Goal: Communication & Community: Answer question/provide support

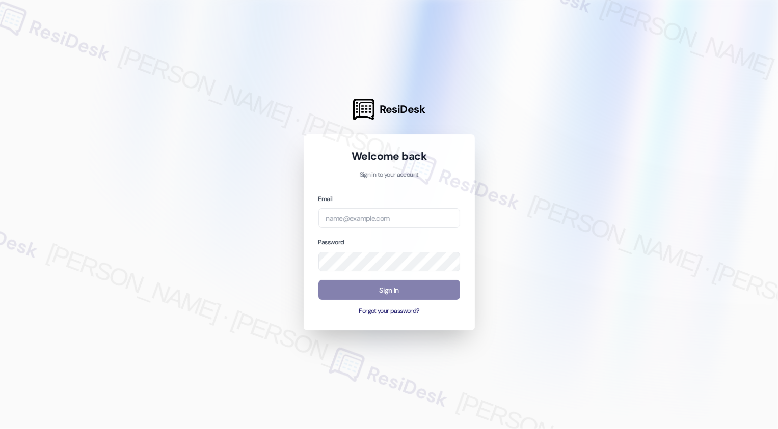
click at [210, 139] on div at bounding box center [389, 214] width 778 height 429
click at [187, 183] on div at bounding box center [389, 214] width 778 height 429
click at [364, 210] on input "email" at bounding box center [389, 218] width 142 height 20
click at [364, 219] on input "email" at bounding box center [389, 218] width 142 height 20
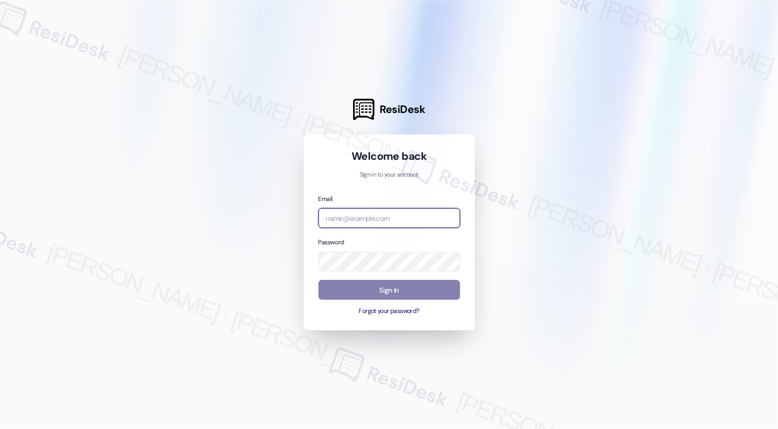
type input "b"
type input "automated-surveys-apartment_management_pros-[PERSON_NAME].[PERSON_NAME]@apartme…"
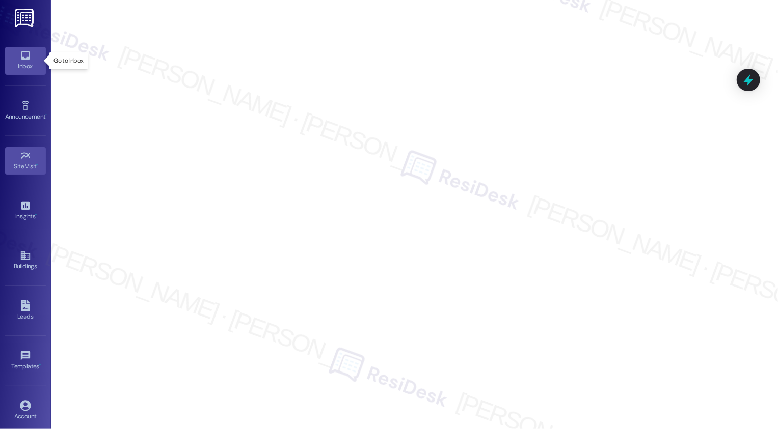
click at [27, 58] on icon at bounding box center [25, 55] width 9 height 9
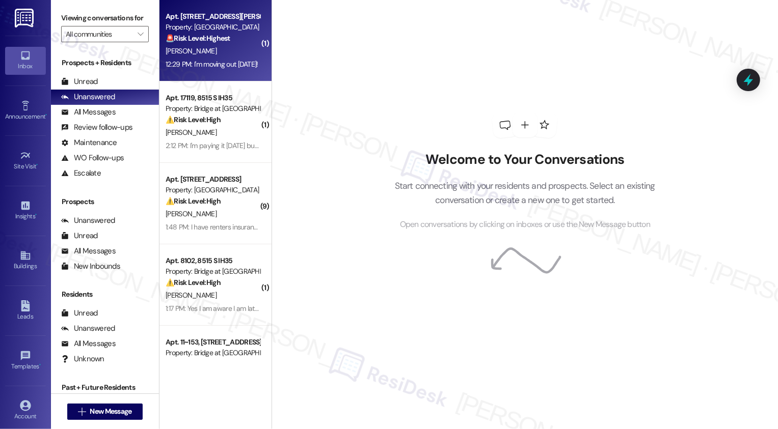
click at [228, 49] on div "[PERSON_NAME]" at bounding box center [213, 51] width 96 height 13
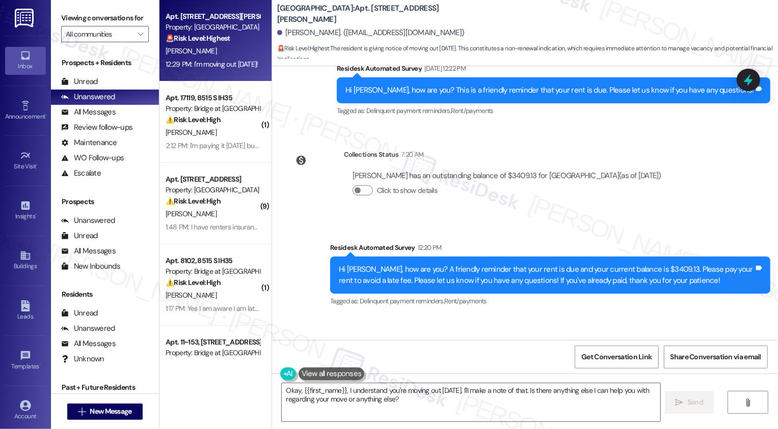
scroll to position [8352, 0]
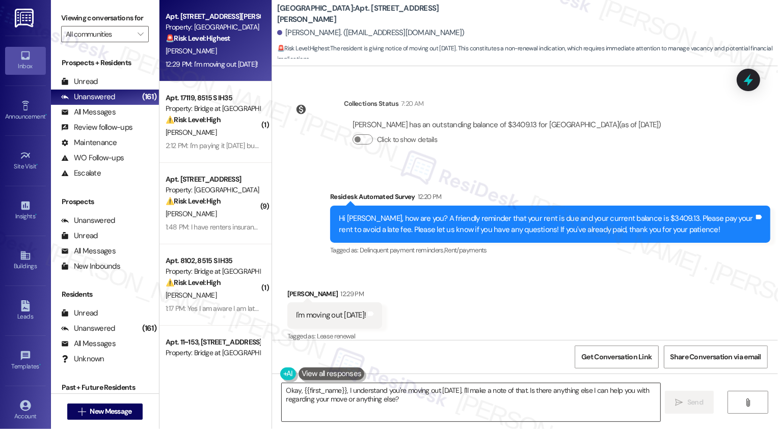
click at [475, 396] on textarea "Okay, {{first_name}}, I understand you're moving out [DATE]. I'll make a note o…" at bounding box center [471, 403] width 379 height 38
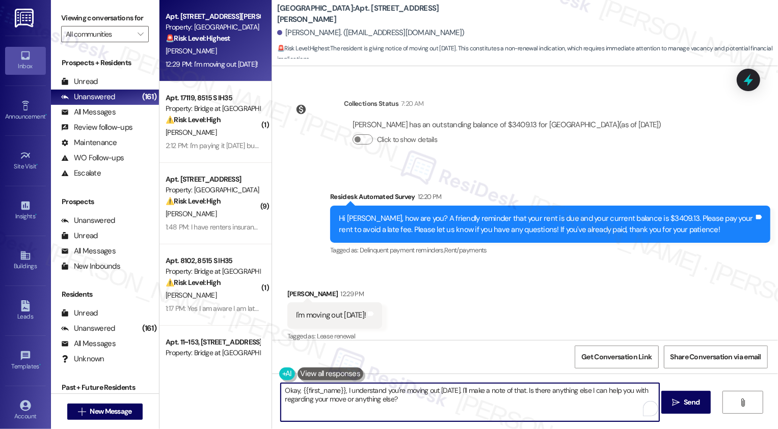
click at [558, 151] on div "Collections Status 7:20 AM [PERSON_NAME] has an outstanding balance of $3409.13…" at bounding box center [479, 130] width 398 height 78
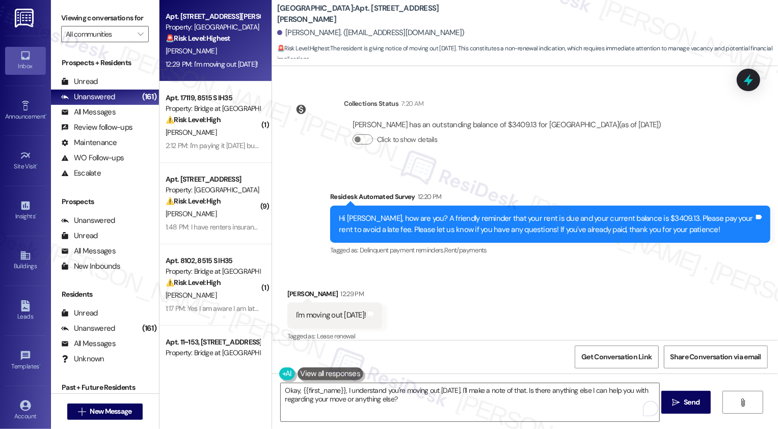
click at [546, 154] on div "Collections Status 7:20 AM [PERSON_NAME] has an outstanding balance of $3409.13…" at bounding box center [479, 130] width 398 height 78
click at [292, 266] on div "Received via SMS [PERSON_NAME] 12:29 PM I'm moving out [DATE]! Tags and notes T…" at bounding box center [525, 309] width 506 height 86
click at [626, 279] on div "Received via SMS [PERSON_NAME] 12:29 PM I'm moving out [DATE]! Tags and notes T…" at bounding box center [525, 309] width 506 height 86
click at [561, 269] on div "Received via SMS [PERSON_NAME] 12:29 PM I'm moving out [DATE]! Tags and notes T…" at bounding box center [525, 309] width 506 height 86
click at [423, 402] on textarea "Okay, {{first_name}}, I understand you're moving out [DATE]. I'll make a note o…" at bounding box center [470, 403] width 379 height 38
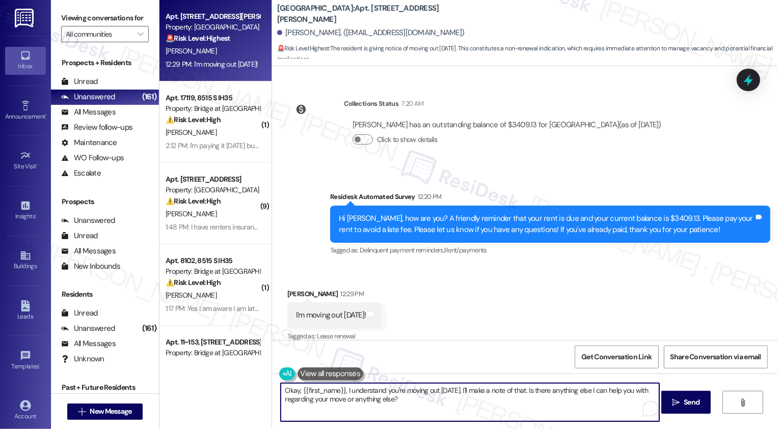
click at [423, 402] on textarea "Okay, {{first_name}}, I understand you're moving out [DATE]. I'll make a note o…" at bounding box center [470, 403] width 379 height 38
click at [408, 395] on textarea "Okay, {{first_name}}, I understand you're moving out [DATE]. I'll make a note o…" at bounding box center [470, 403] width 379 height 38
click at [391, 397] on textarea "Okay, {{first_name}}, I understand youving out [DATE]. I'll make a note of that…" at bounding box center [470, 403] width 379 height 38
click at [392, 397] on textarea "Okay, {{first_name}}, I understand youving out [DATE]. I'll make a note of that…" at bounding box center [470, 403] width 379 height 38
type textarea "Okay, {{first_name}}, I understand youving out [DATE]. I'll make a note of that…"
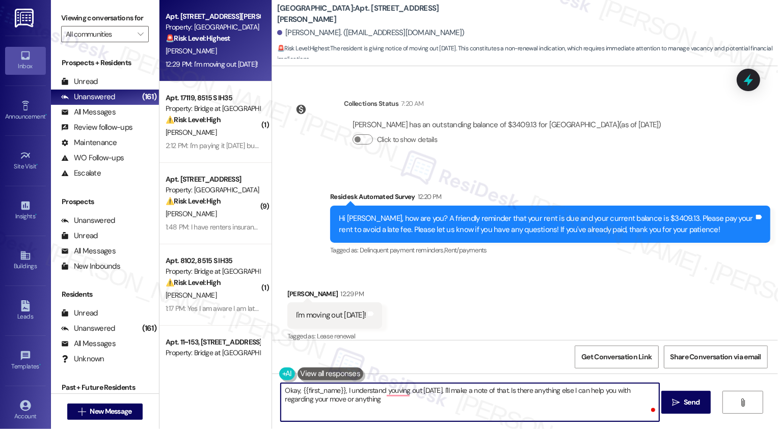
click at [237, 401] on div "Apt. 704, [STREET_ADDRESS][PERSON_NAME] Property: [GEOGRAPHIC_DATA] 🚨 Risk Leve…" at bounding box center [215, 214] width 112 height 429
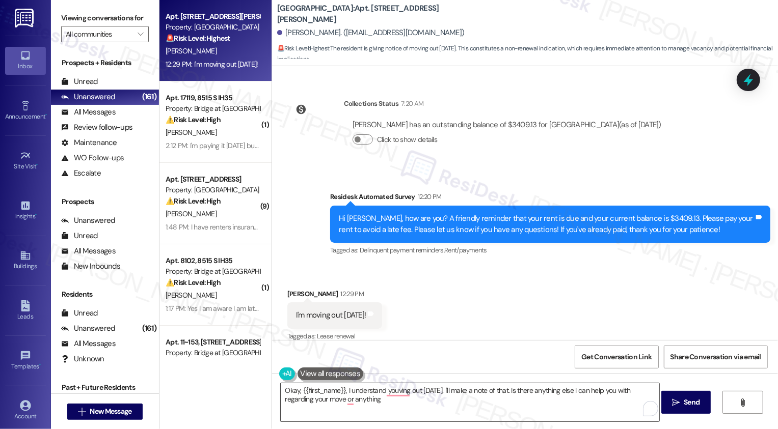
click at [465, 400] on textarea "Okay, {{first_name}}, I understand youving out [DATE]. I'll make a note of that…" at bounding box center [470, 403] width 379 height 38
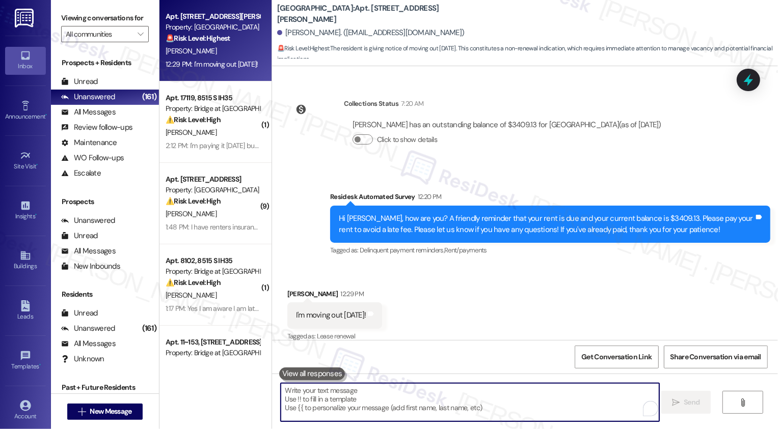
paste textarea "Hi [PERSON_NAME], thank you for letting me know about your move [DATE]."
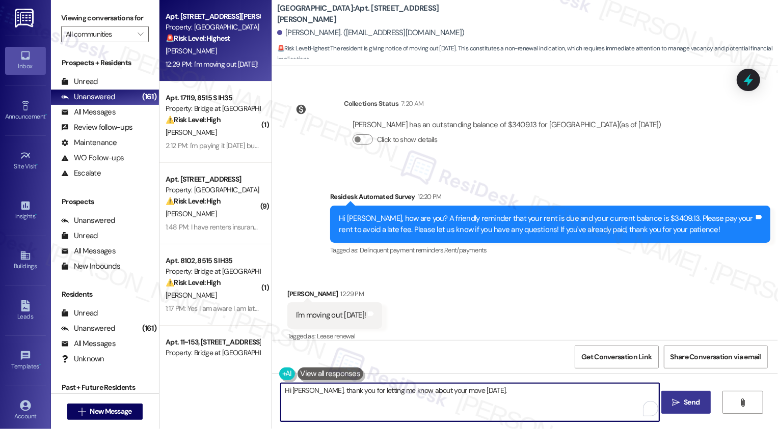
type textarea "Hi [PERSON_NAME], thank you for letting me know about your move [DATE]."
click at [679, 410] on button " Send" at bounding box center [685, 402] width 49 height 23
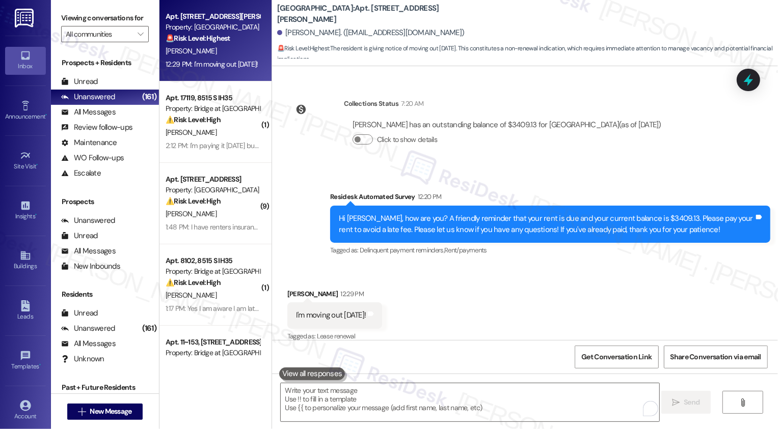
scroll to position [8352, 0]
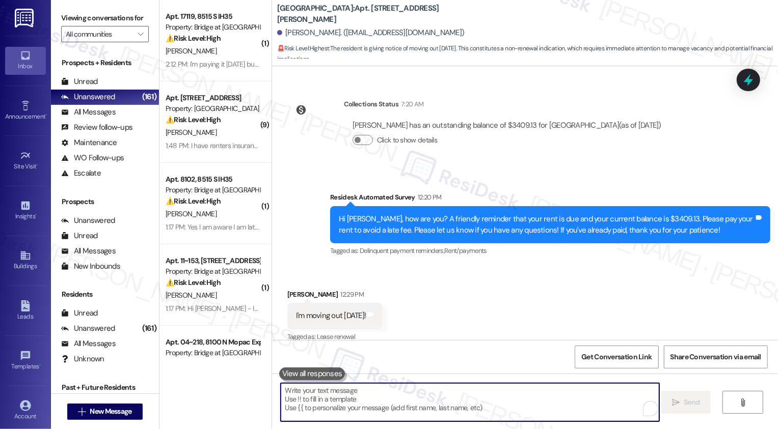
click at [341, 402] on textarea "To enrich screen reader interactions, please activate Accessibility in Grammarl…" at bounding box center [470, 403] width 379 height 38
paste textarea "Just to clarify, have you already notified the office about your plans to move …"
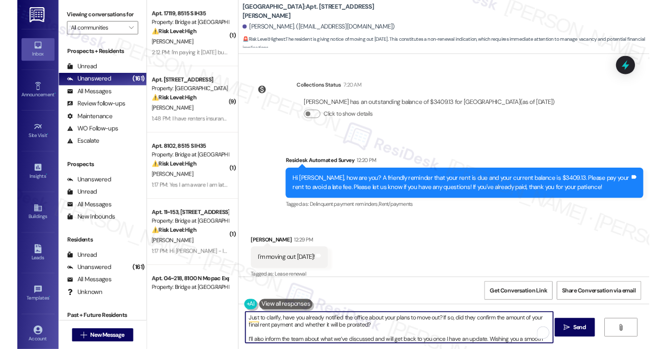
scroll to position [11, 0]
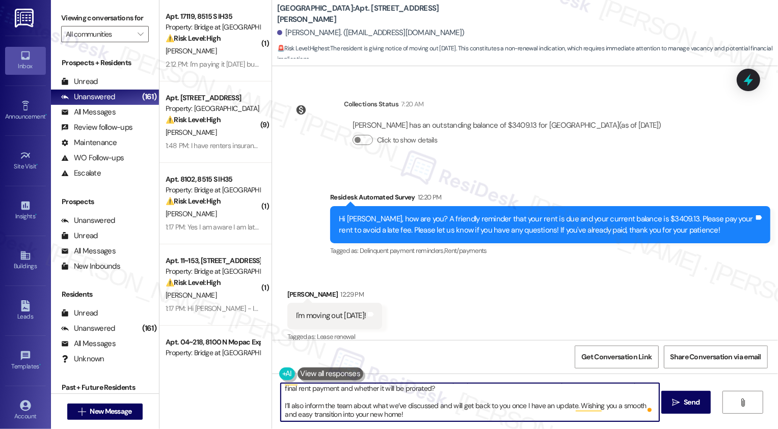
click at [469, 315] on div "Received via SMS [PERSON_NAME] 12:29 PM I'm moving out [DATE]! Tags and notes T…" at bounding box center [525, 309] width 506 height 86
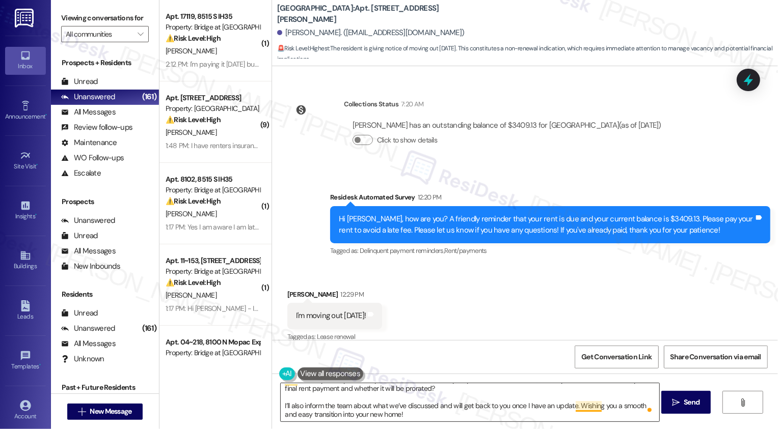
click at [588, 402] on textarea "Just to clarify, have you already notified the office about your plans to move …" at bounding box center [470, 403] width 379 height 38
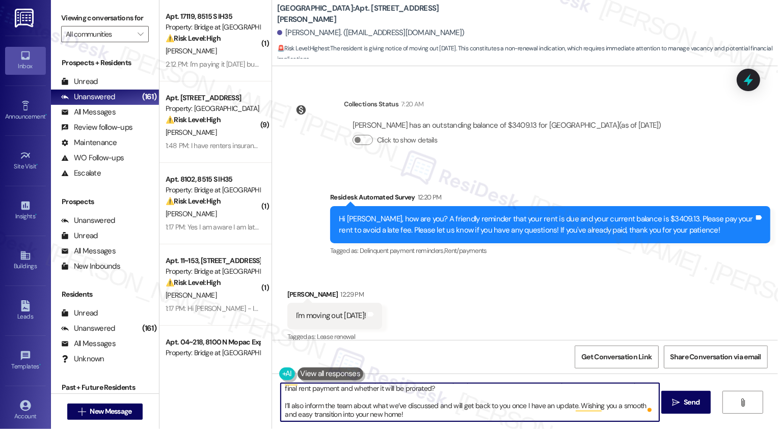
click at [483, 316] on div "Received via SMS [PERSON_NAME] 12:29 PM I'm moving out [DATE]! Tags and notes T…" at bounding box center [525, 309] width 506 height 86
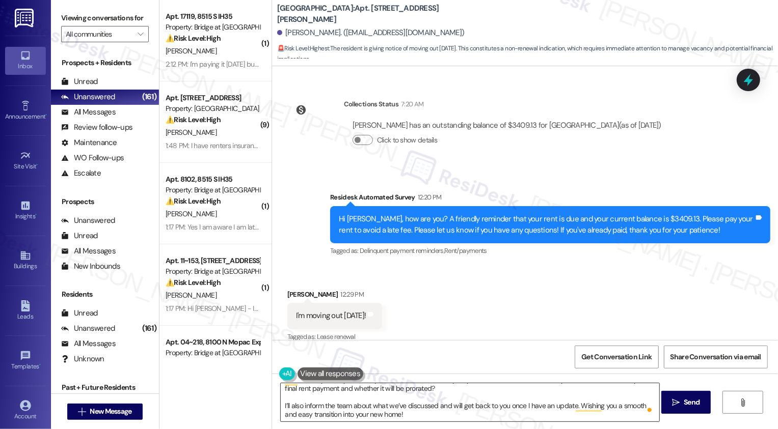
click at [404, 395] on textarea "Just to clarify, have you already notified the office about your plans to move …" at bounding box center [470, 403] width 379 height 38
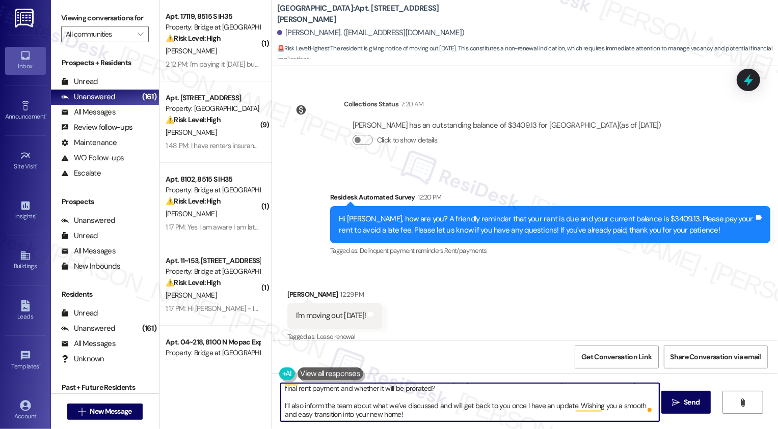
click at [382, 409] on textarea "Just to clarify, have you already notified the office about your plans to move …" at bounding box center [470, 403] width 379 height 38
click at [389, 408] on textarea "Just to clarify, have you already notified the office about your plans to move …" at bounding box center [470, 403] width 379 height 38
click at [388, 411] on textarea "Just to clarify, have you already notified the office about your plans to move …" at bounding box center [470, 403] width 379 height 38
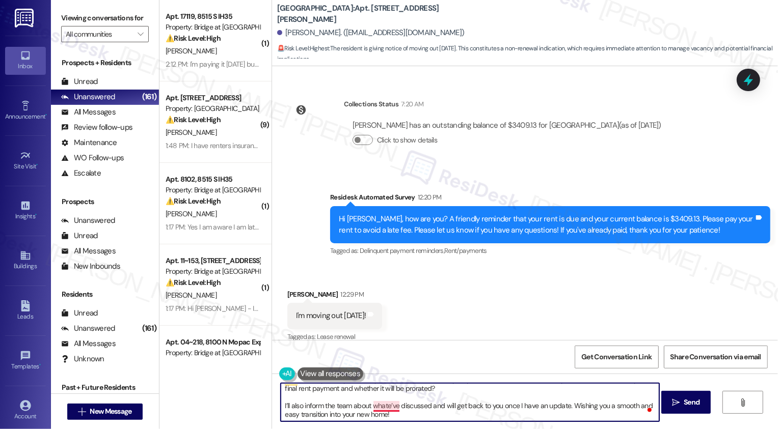
click at [387, 410] on textarea "Just to clarify, have you already notified the office about your plans to move …" at bounding box center [470, 403] width 379 height 38
click at [389, 410] on textarea "Just to clarify, have you already notified the office about your plans to move …" at bounding box center [470, 403] width 379 height 38
click at [389, 408] on textarea "Just to clarify, have you already notified the office about your plans to move …" at bounding box center [470, 403] width 379 height 38
click at [398, 415] on textarea "Just to clarify, have you already notified the office about your plans to move …" at bounding box center [470, 403] width 379 height 38
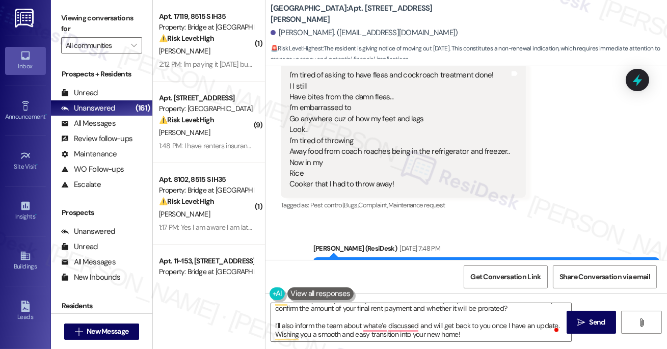
scroll to position [8690, 0]
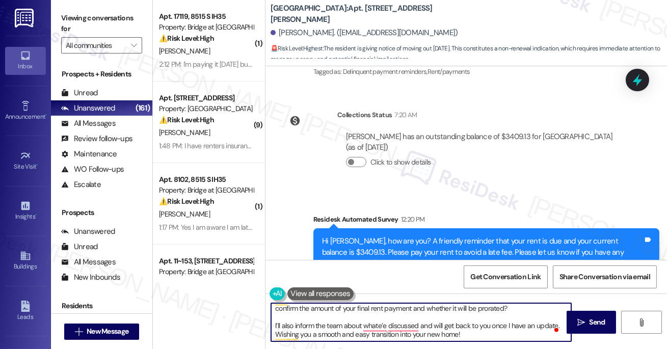
click at [461, 333] on textarea "Just to clarify, have you already notified the office about your plans to move …" at bounding box center [421, 322] width 300 height 38
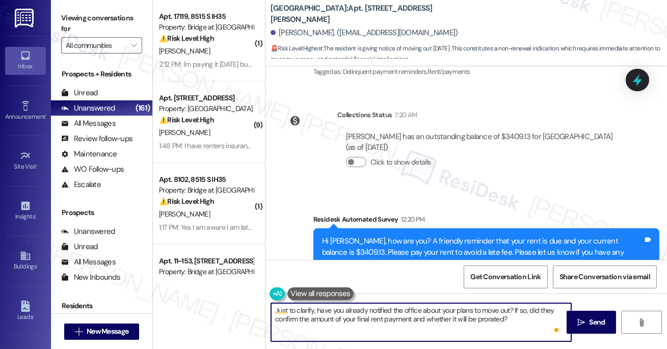
scroll to position [0, 0]
type textarea "Just to clarify, have you already notified the office about your plans to move …"
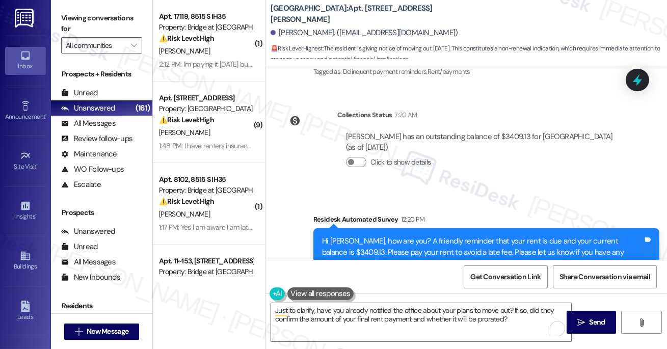
scroll to position [8864, 0]
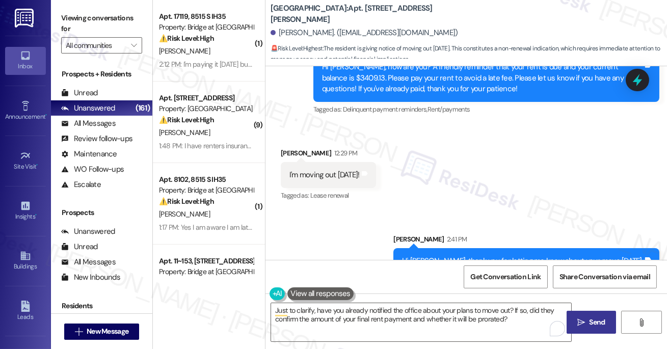
click at [583, 317] on span " Send" at bounding box center [591, 322] width 32 height 11
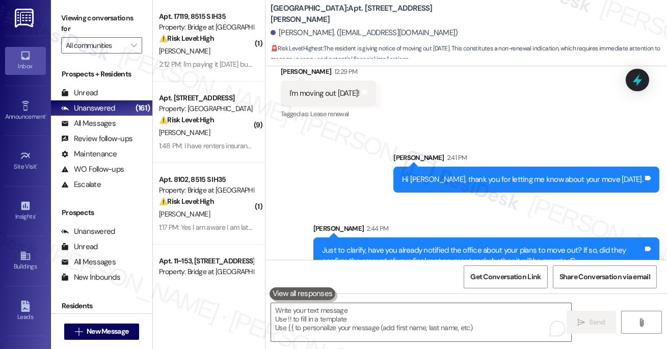
scroll to position [8930, 0]
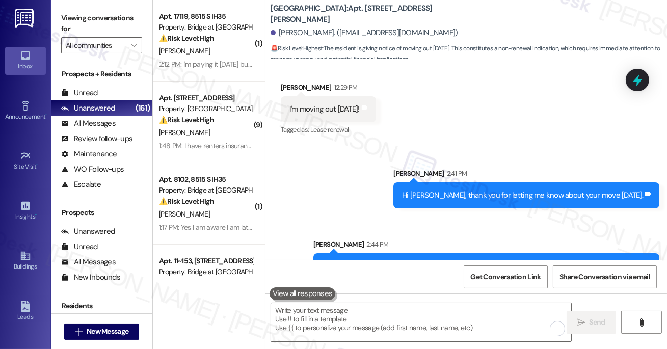
click at [418, 77] on div "Received via SMS [PERSON_NAME] 12:29 PM I'm moving out [DATE]! Tags and notes T…" at bounding box center [465, 102] width 401 height 86
click at [330, 310] on textarea "To enrich screen reader interactions, please activate Accessibility in Grammarl…" at bounding box center [421, 322] width 300 height 38
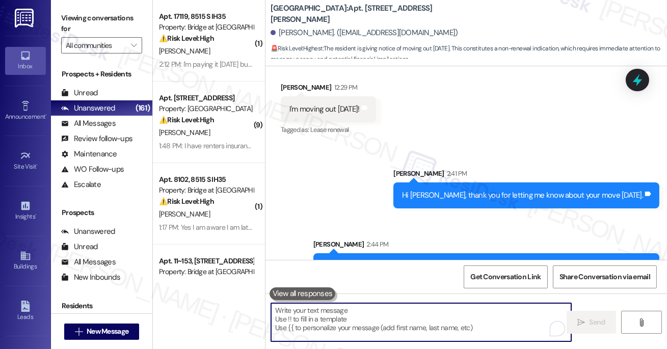
paste textarea "I’ll also inform the team about what we’ve discussed and will get back to you o…"
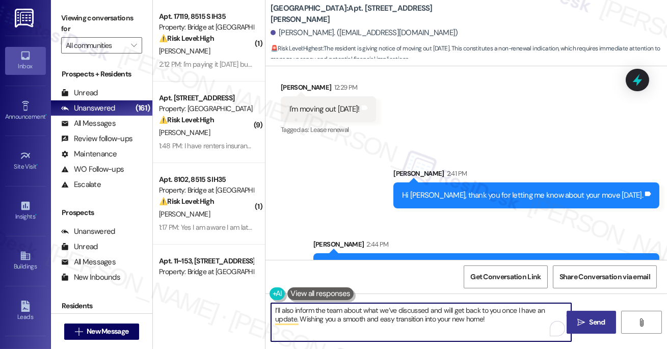
type textarea "I’ll also inform the team about what we’ve discussed and will get back to you o…"
click at [590, 321] on span "Send" at bounding box center [597, 322] width 16 height 11
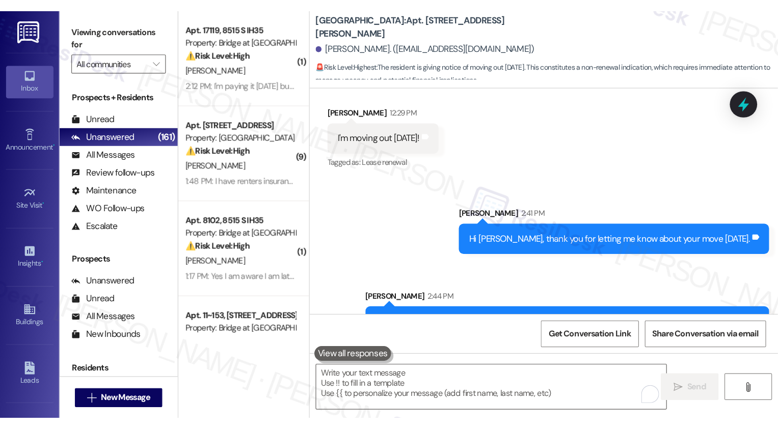
scroll to position [8792, 0]
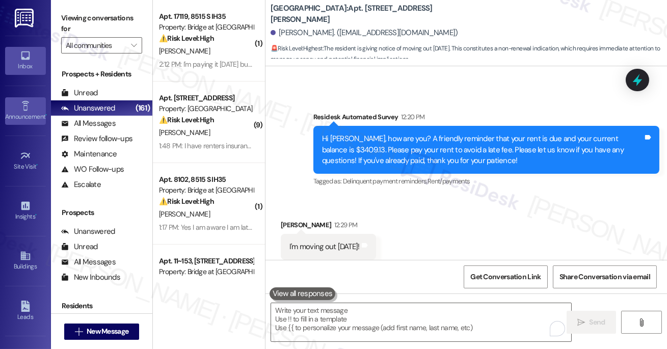
click at [34, 124] on link "Announcement •" at bounding box center [25, 111] width 41 height 28
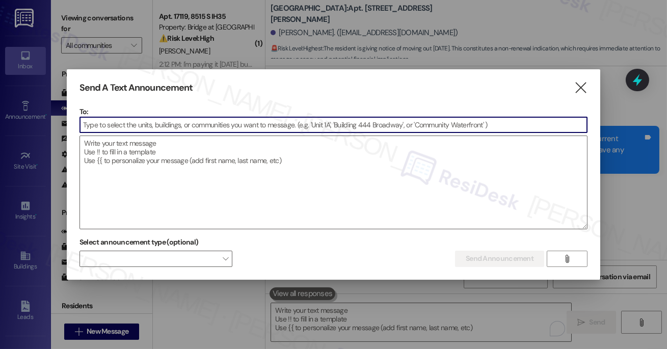
click at [587, 89] on div "Send A Text Announcement  To:  Drop image file here Select announcement type …" at bounding box center [333, 174] width 533 height 210
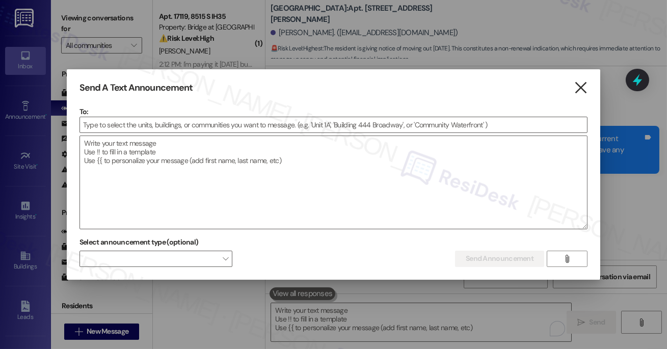
click at [581, 88] on icon "" at bounding box center [581, 88] width 14 height 11
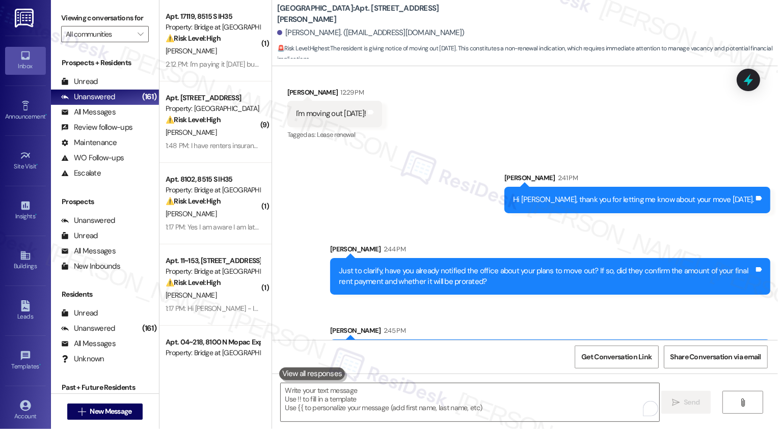
scroll to position [8586, 0]
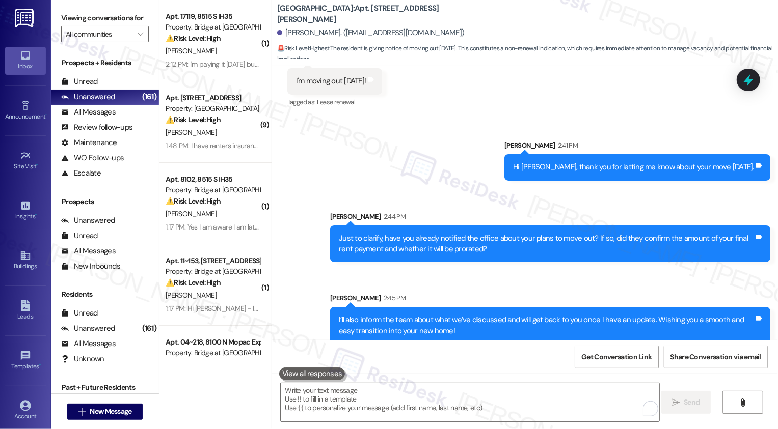
click at [319, 184] on div "Sent via SMS [PERSON_NAME] 2:41 PM Hi [PERSON_NAME], thank you for letting me k…" at bounding box center [525, 234] width 506 height 235
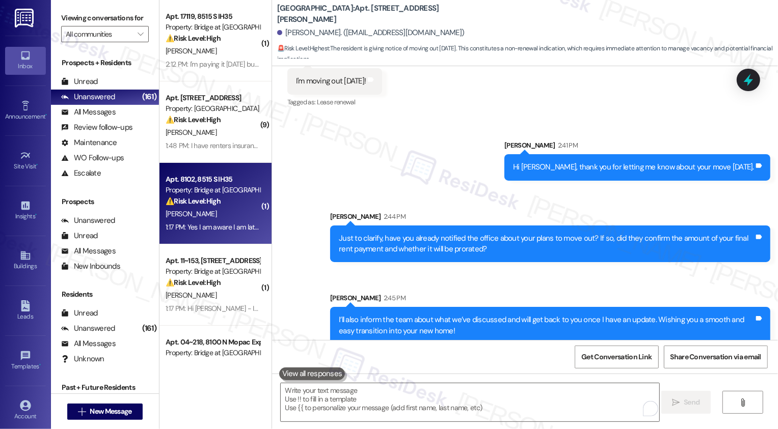
scroll to position [39, 0]
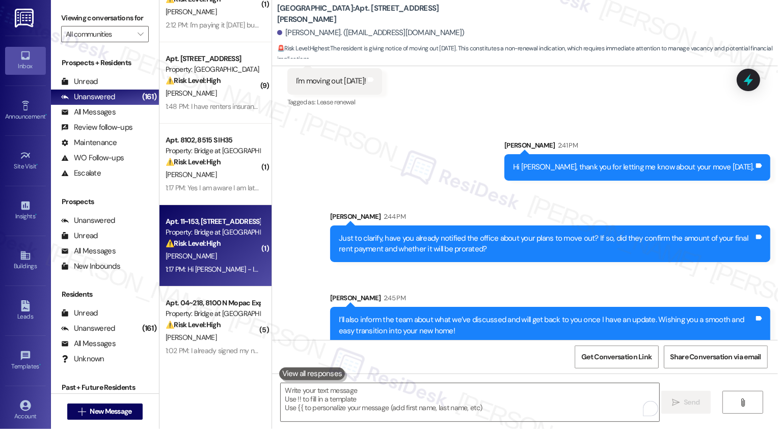
click at [224, 253] on div "[PERSON_NAME]" at bounding box center [213, 256] width 96 height 13
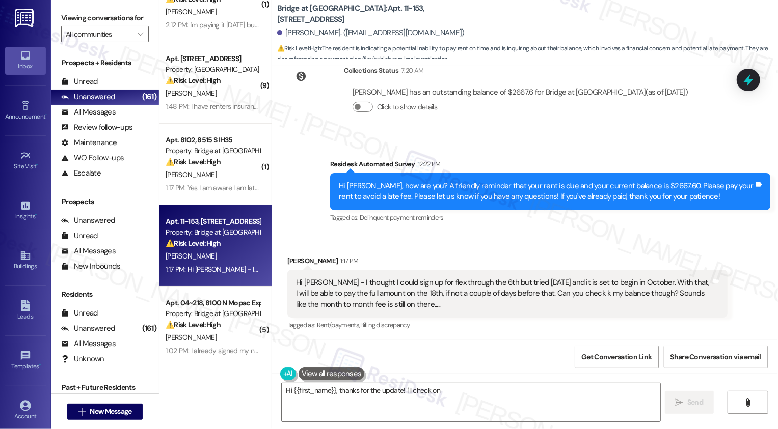
scroll to position [777, 0]
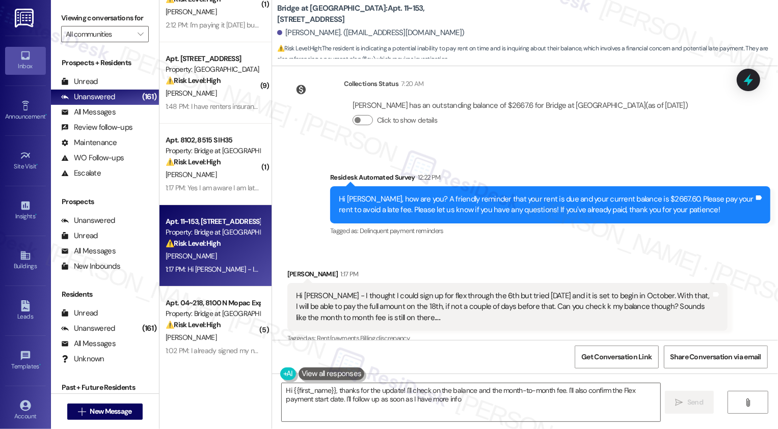
type textarea "Hi {{first_name}}, thanks for the update! I'll check on the balance and the mon…"
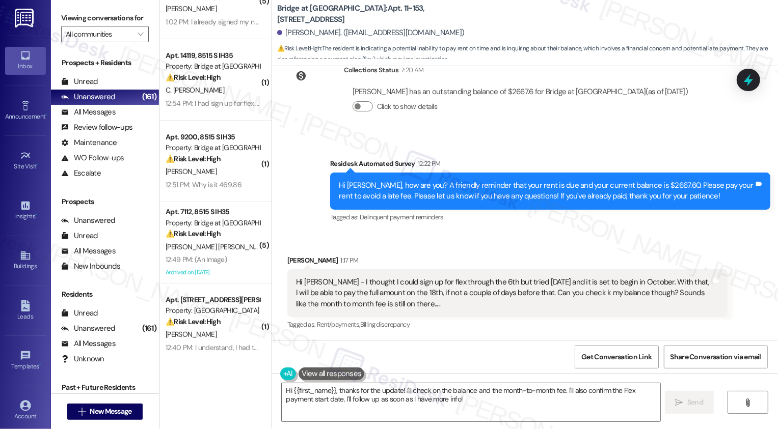
scroll to position [393, 0]
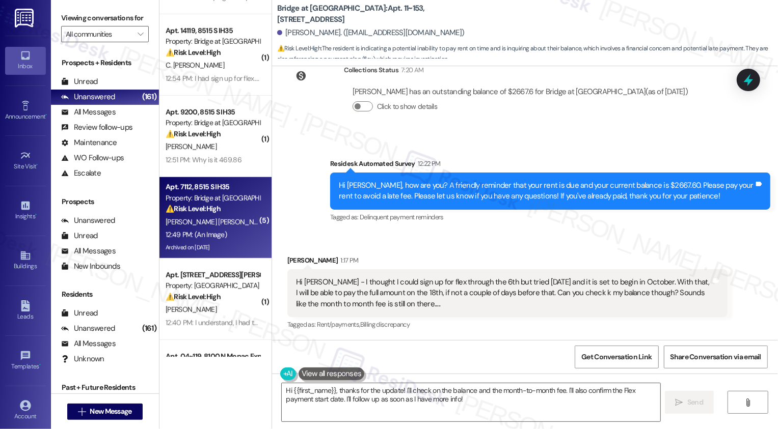
click at [231, 229] on div "12:49 PM: (An Image) 12:49 PM: (An Image)" at bounding box center [213, 235] width 96 height 13
type textarea "Fetching suggested responses. Please feel free to read through the conversation…"
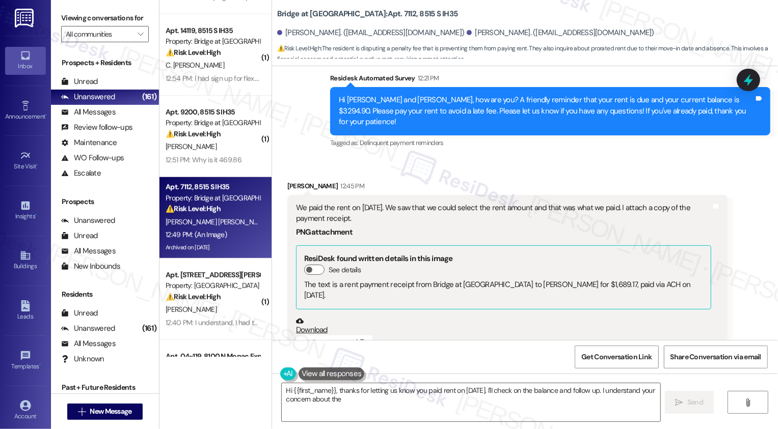
scroll to position [8923, 0]
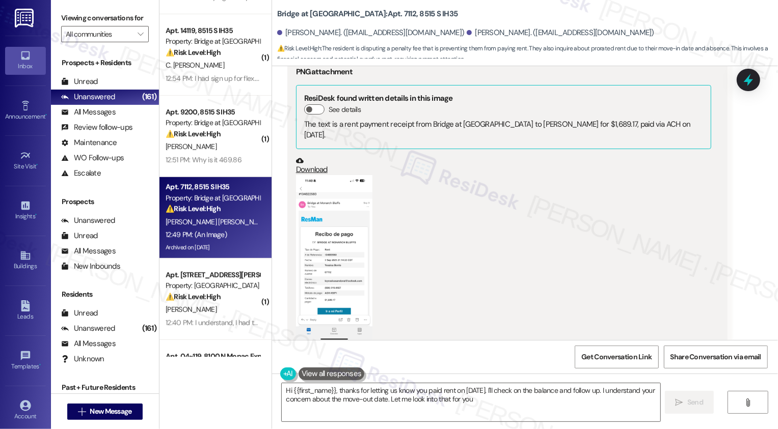
type textarea "Hi {{first_name}}, thanks for letting us know you paid rent on [DATE]. I'll che…"
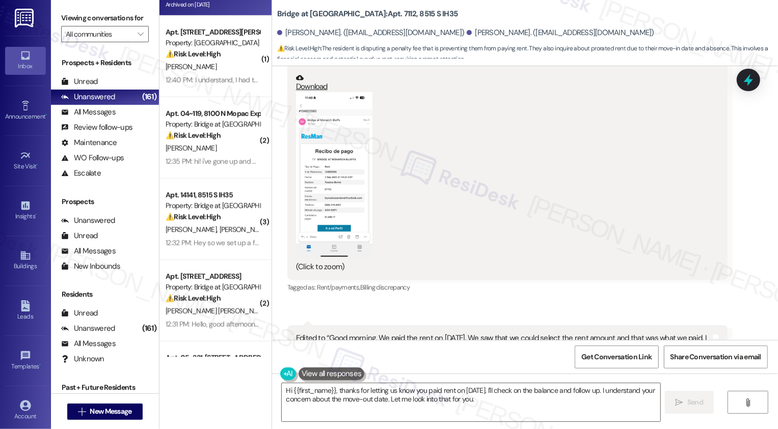
scroll to position [638, 0]
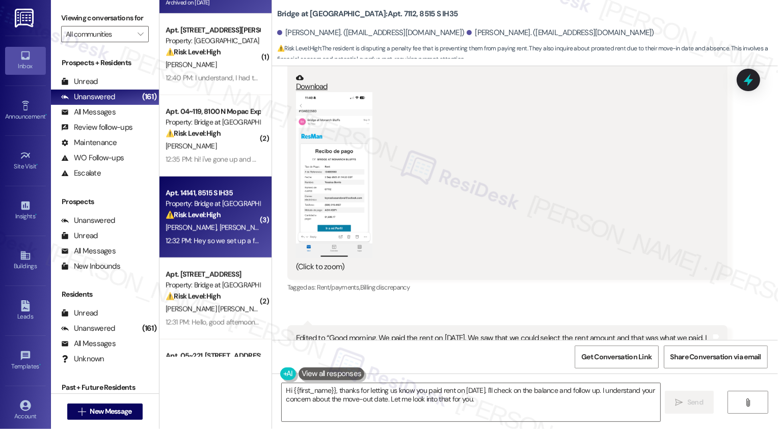
click at [226, 239] on div "12:32 PM: Hey so we set up a flex account and have tried to pay on there severa…" at bounding box center [445, 240] width 559 height 9
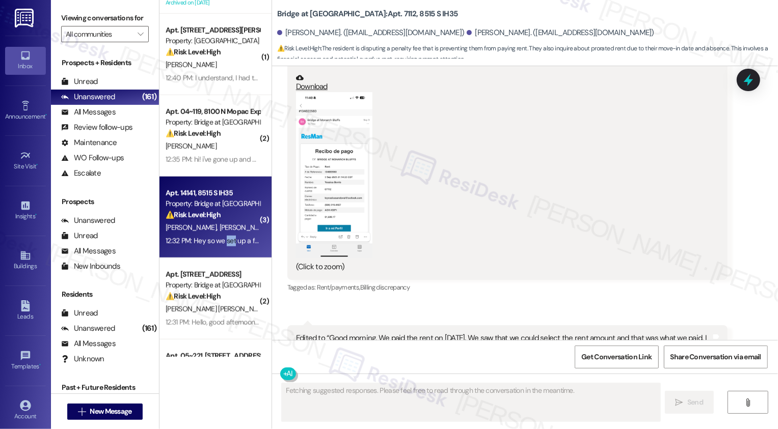
click at [226, 239] on div "12:32 PM: Hey so we set up a flex account and have tried to pay on there severa…" at bounding box center [445, 240] width 559 height 9
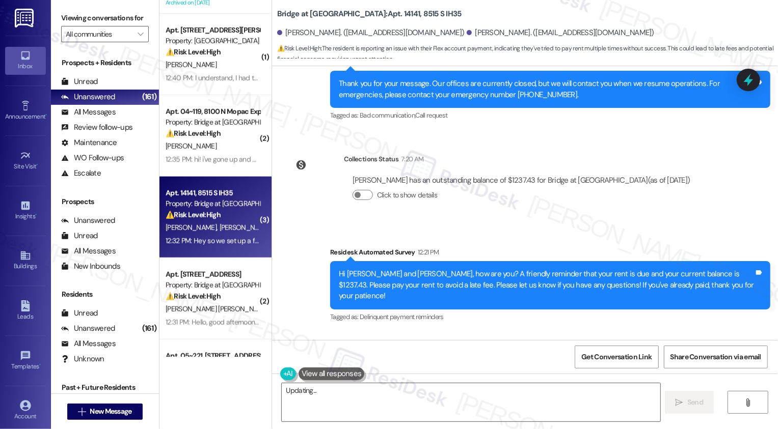
scroll to position [1133, 0]
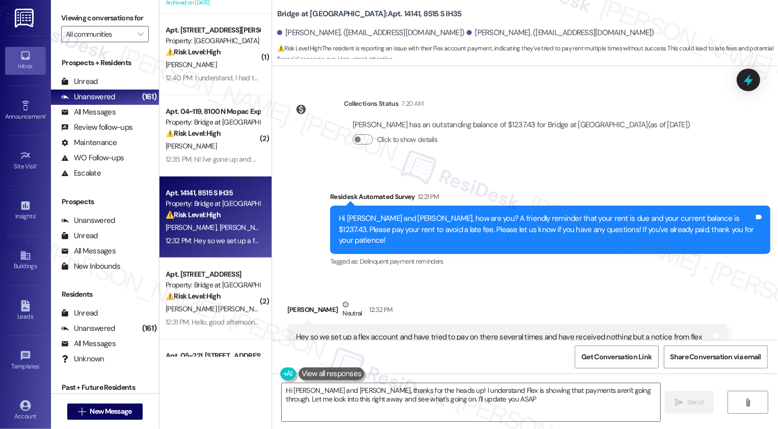
type textarea "Hi [PERSON_NAME] and [PERSON_NAME], thanks for the heads up! I understand Flex …"
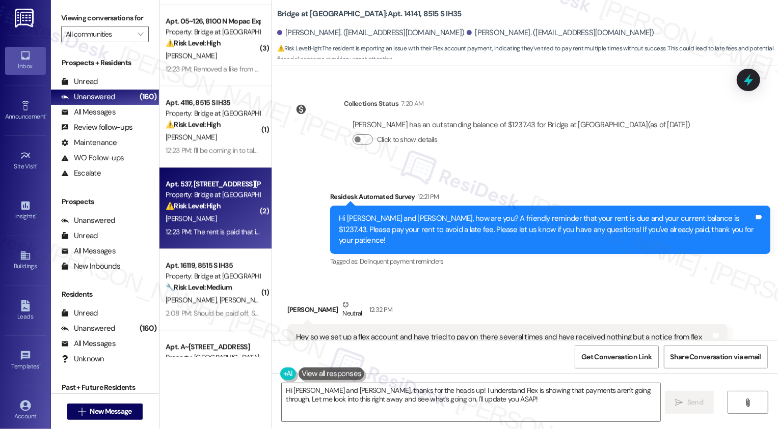
scroll to position [1635, 0]
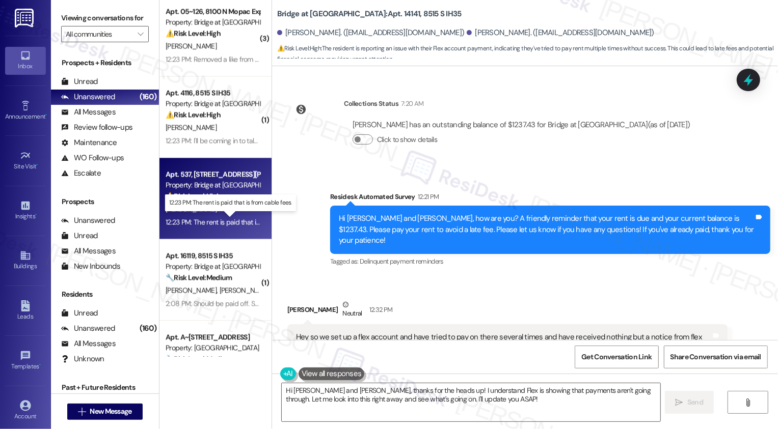
click at [213, 219] on div "12:23 PM: The rent is paid that is from cable fees. 12:23 PM: The rent is paid …" at bounding box center [237, 222] width 143 height 9
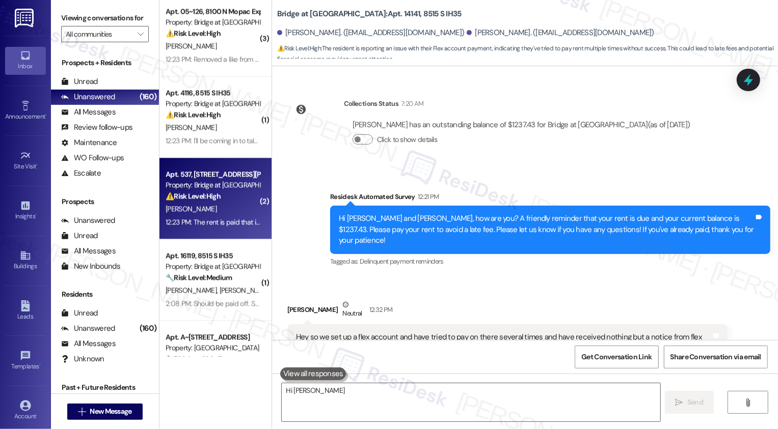
type textarea "Hi [PERSON_NAME]"
click at [213, 219] on div "12:23 PM: The rent is paid that is from cable fees. 12:23 PM: The rent is paid …" at bounding box center [237, 222] width 143 height 9
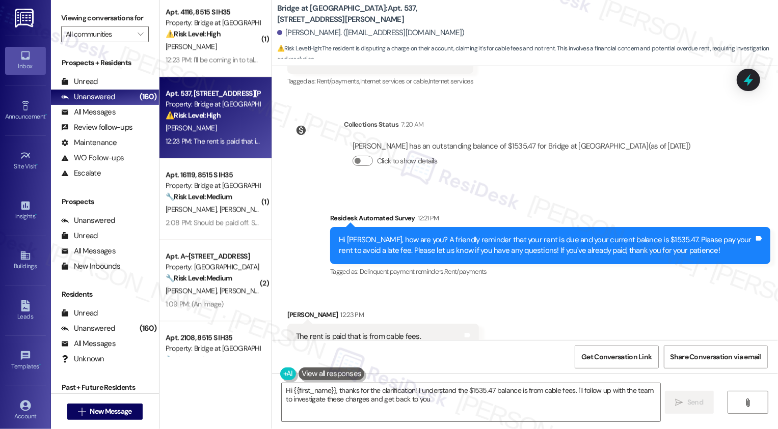
scroll to position [1698, 0]
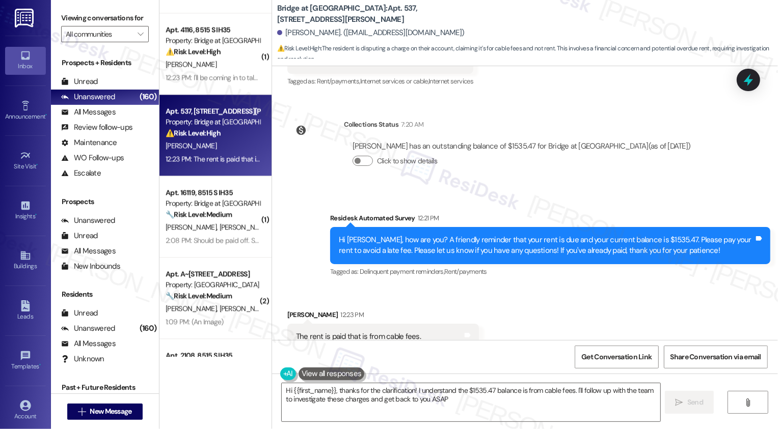
type textarea "Hi {{first_name}}, thanks for the clarification! I understand the $1535.47 bala…"
click at [551, 287] on div "Received via SMS [PERSON_NAME] 12:23 PM The rent is paid that is from cable fee…" at bounding box center [525, 330] width 506 height 86
click at [497, 235] on div "Hi [PERSON_NAME], how are you? A friendly reminder that your rent is due and yo…" at bounding box center [546, 246] width 415 height 22
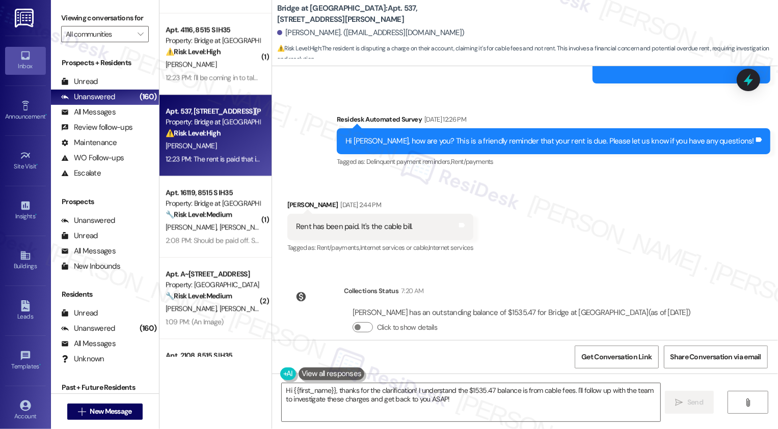
scroll to position [2265, 0]
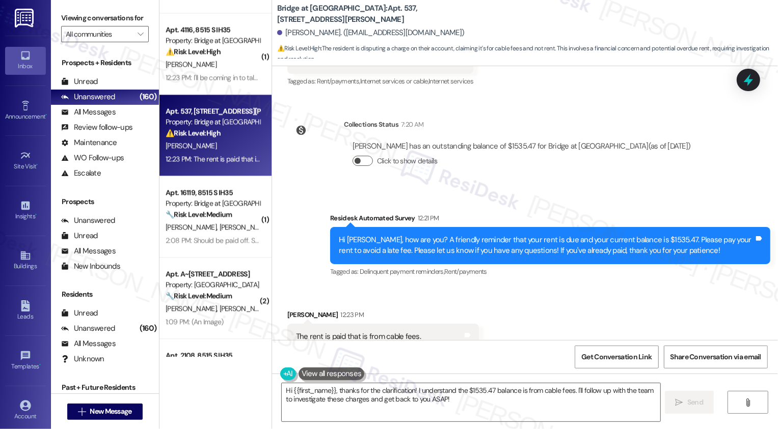
click at [357, 156] on button "Click to show details" at bounding box center [363, 161] width 20 height 10
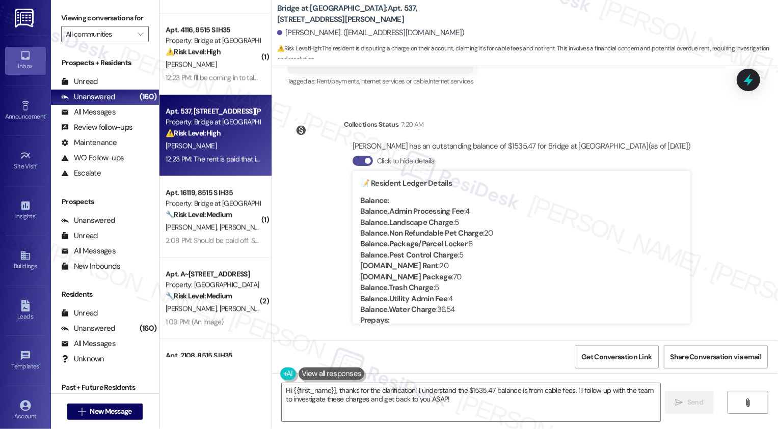
click at [354, 156] on button "Click to hide details" at bounding box center [363, 161] width 20 height 10
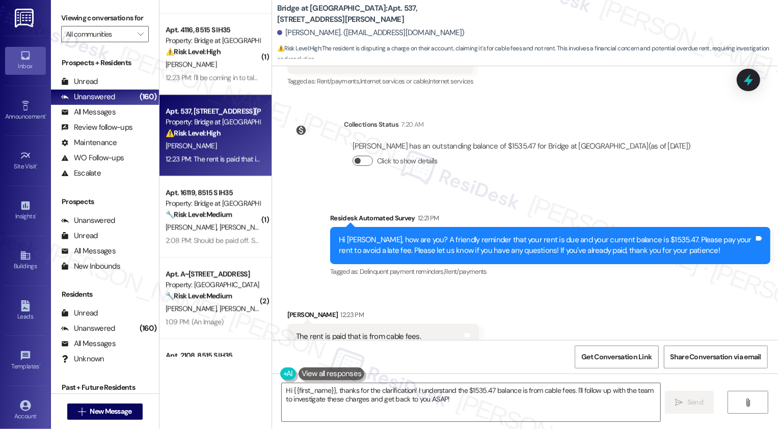
click at [357, 156] on button "Click to show details" at bounding box center [363, 161] width 20 height 10
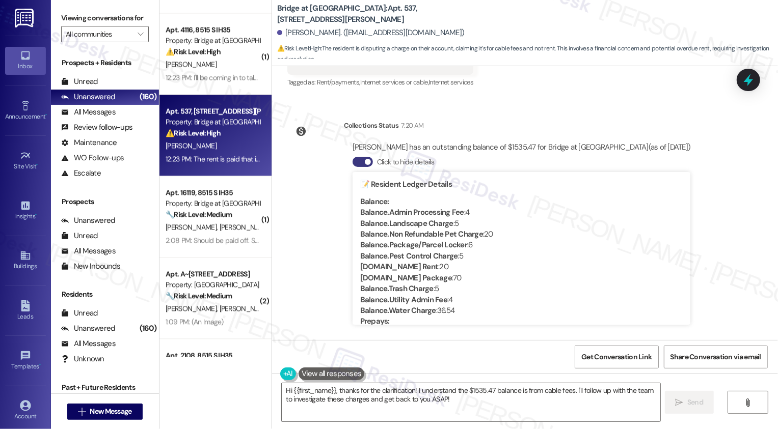
scroll to position [2238, 0]
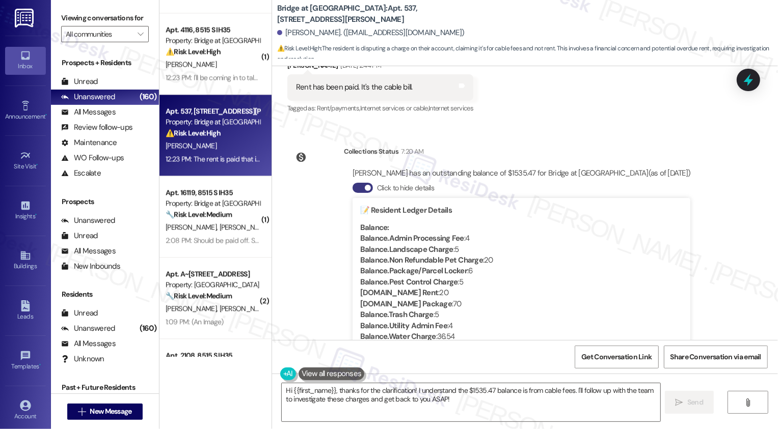
click at [319, 202] on div "Collections Status 7:20 AM [PERSON_NAME] has an outstanding balance of $1535.47…" at bounding box center [493, 254] width 427 height 231
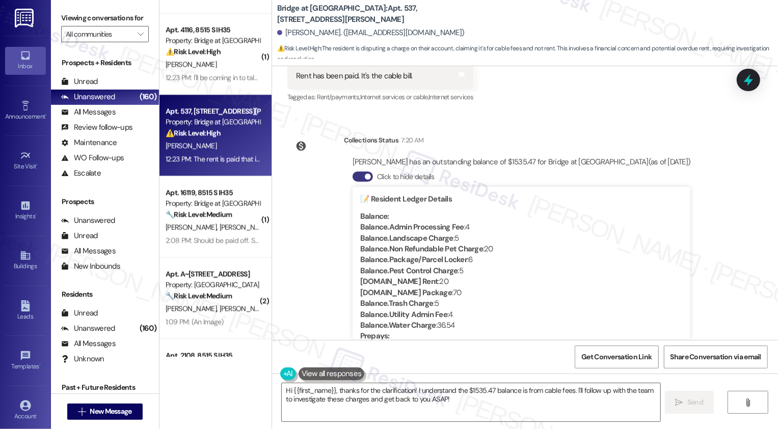
scroll to position [2251, 0]
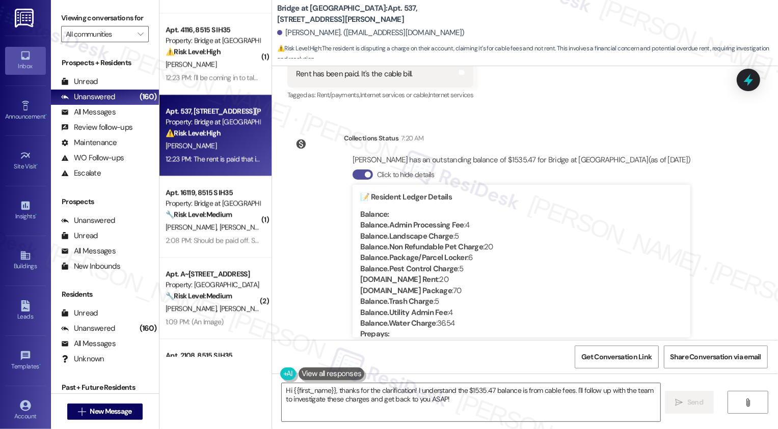
click at [356, 170] on button "Click to hide details" at bounding box center [363, 175] width 20 height 10
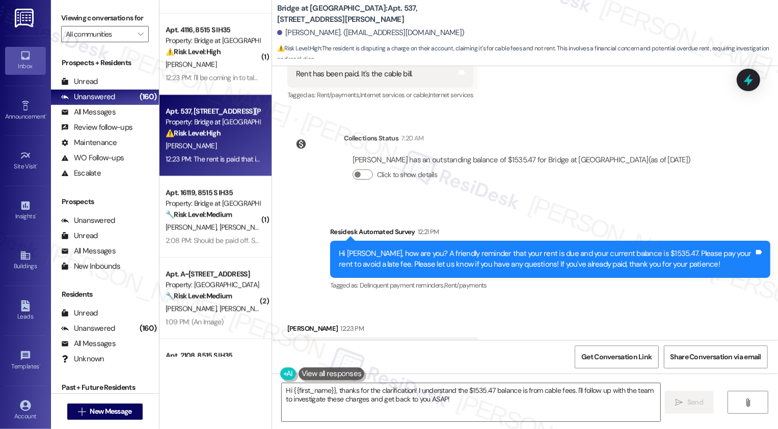
click at [342, 204] on div "Survey, sent via SMS Residesk Automated Survey 12:21 PM Hi [PERSON_NAME], how a…" at bounding box center [525, 252] width 506 height 97
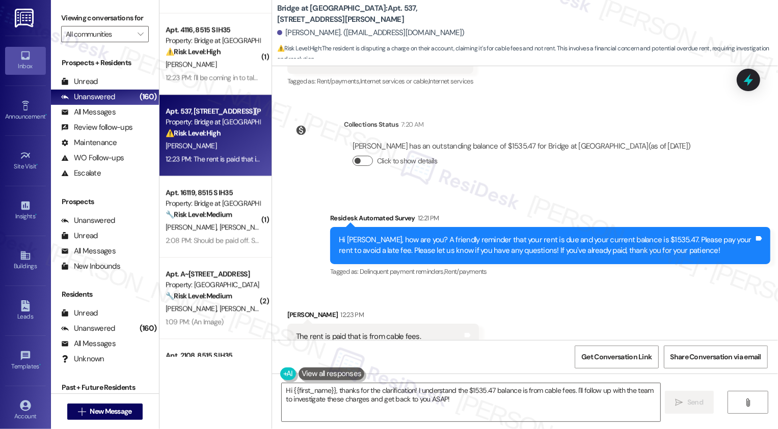
click at [359, 156] on button "Click to show details" at bounding box center [363, 161] width 20 height 10
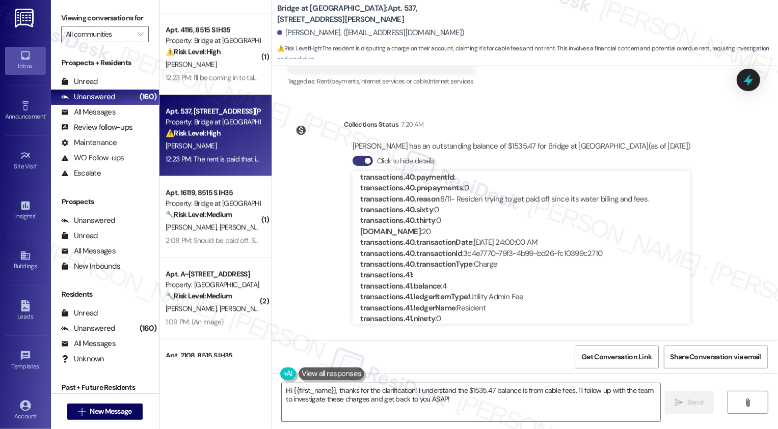
scroll to position [6352, 0]
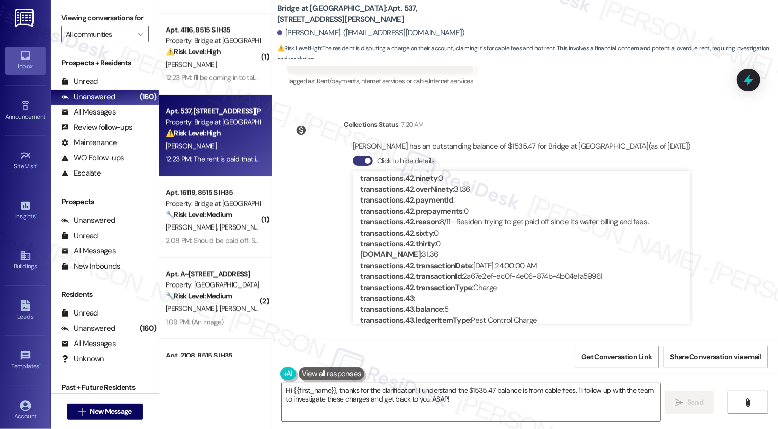
click at [304, 241] on div "Collections Status 7:20 AM [PERSON_NAME] has an outstanding balance of $1535.47…" at bounding box center [493, 227] width 427 height 231
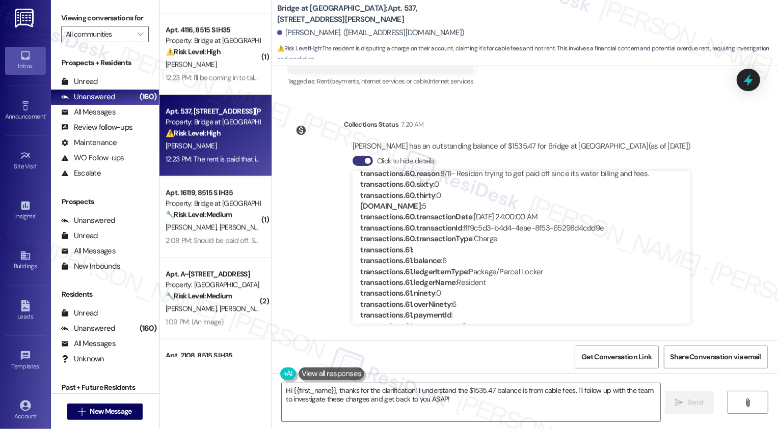
scroll to position [9972, 0]
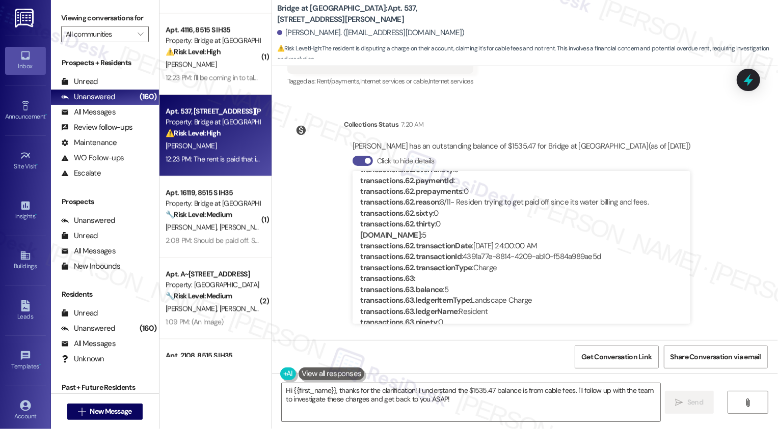
click at [356, 156] on button "Click to hide details" at bounding box center [363, 161] width 20 height 10
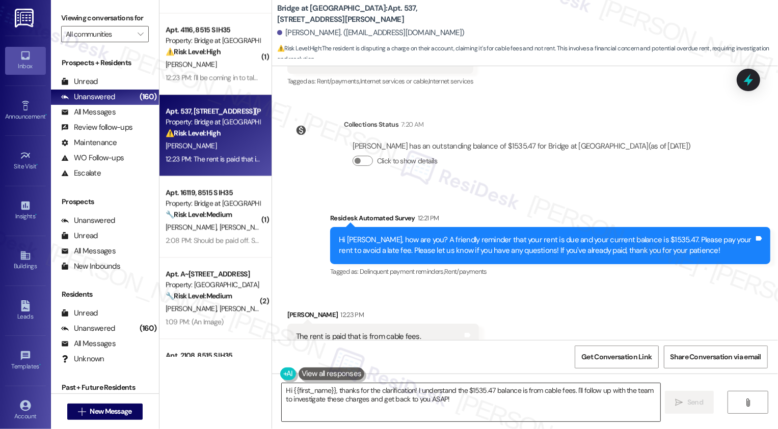
click at [341, 404] on textarea "Hi {{first_name}}, thanks for the clarification! I understand the $1535.47 bala…" at bounding box center [471, 403] width 379 height 38
click at [372, 403] on textarea "Hi {{first_name}}, thanks for the clarification! I understand the $1535.47 bala…" at bounding box center [471, 403] width 379 height 38
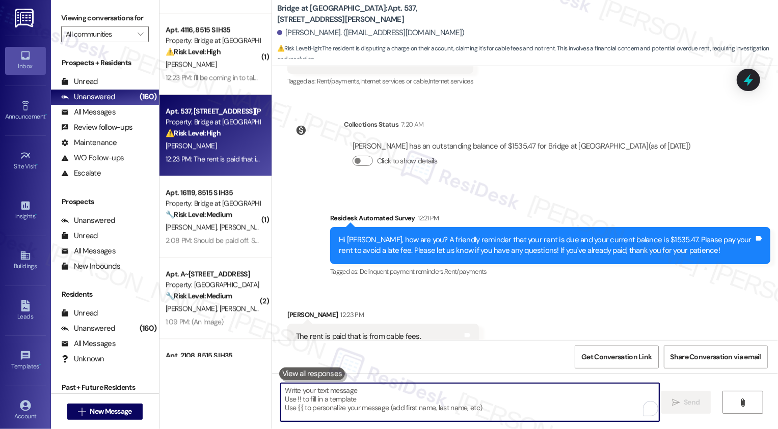
click at [231, 411] on div "( 3 ) Apt. 703, [STREET_ADDRESS][PERSON_NAME] Property: [GEOGRAPHIC_DATA] ⚠️ Ri…" at bounding box center [215, 214] width 112 height 429
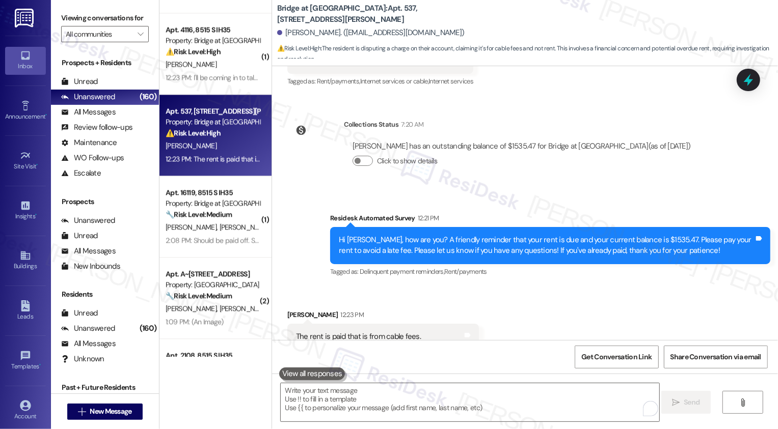
click at [285, 392] on textarea "To enrich screen reader interactions, please activate Accessibility in Grammarl…" at bounding box center [470, 403] width 379 height 38
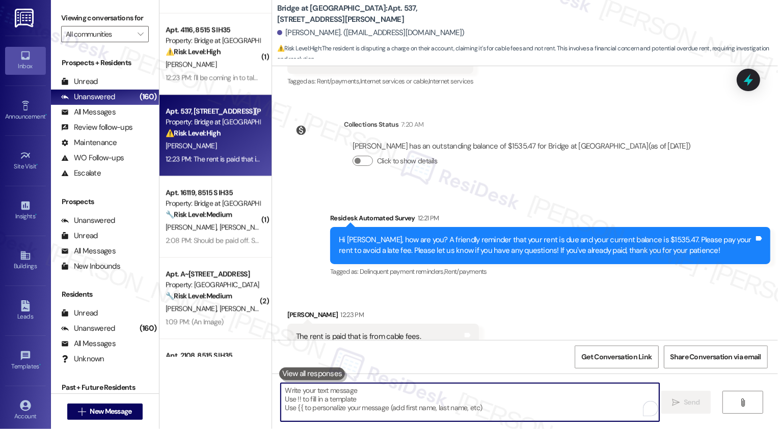
click at [296, 393] on textarea "To enrich screen reader interactions, please activate Accessibility in Grammarl…" at bounding box center [470, 403] width 379 height 38
click at [313, 396] on textarea "To enrich screen reader interactions, please activate Accessibility in Grammarl…" at bounding box center [470, 403] width 379 height 38
